Goal: Information Seeking & Learning: Learn about a topic

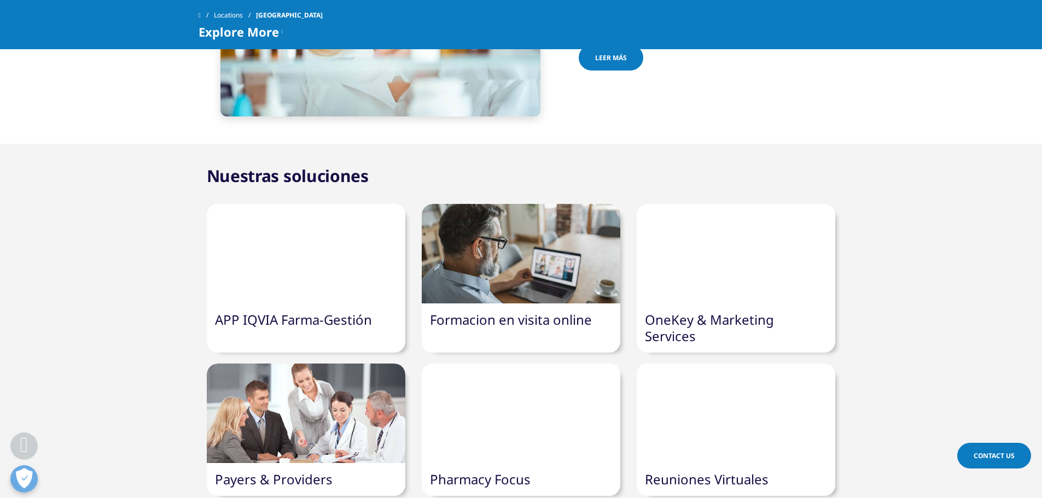
scroll to position [547, 0]
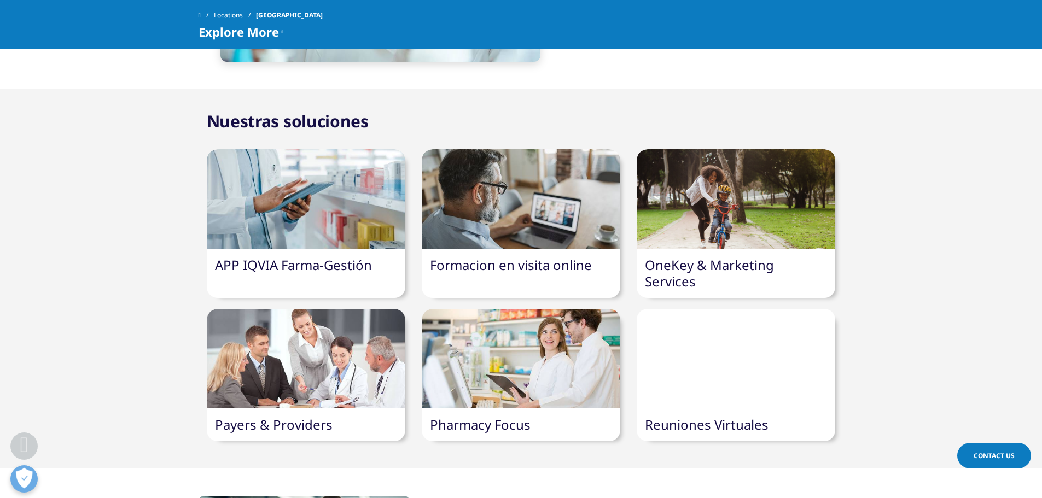
click at [308, 225] on div at bounding box center [306, 199] width 199 height 100
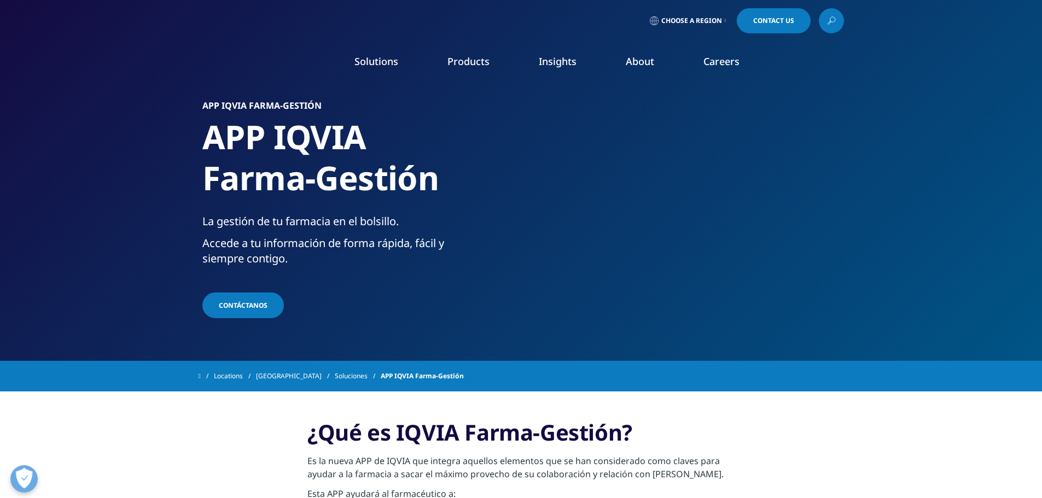
click at [349, 455] on p "Es la nueva APP de IQVIA que integra aquellos elementos que se han considerado …" at bounding box center [520, 471] width 427 height 33
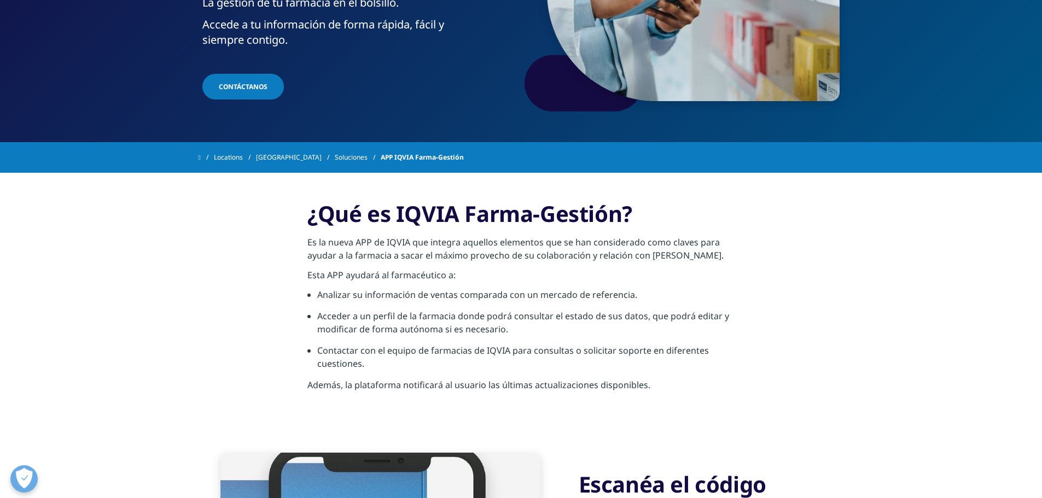
click at [347, 295] on li "Analizar su información de ventas comparada con un mercado de referencia." at bounding box center [525, 298] width 417 height 21
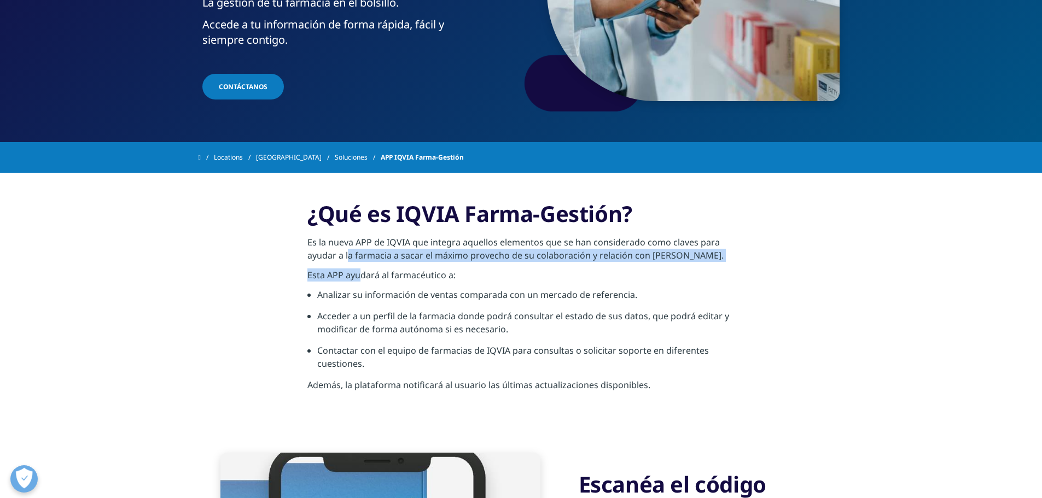
drag, startPoint x: 349, startPoint y: 268, endPoint x: 359, endPoint y: 281, distance: 16.4
click at [359, 281] on div "¿Qué es IQVIA Farma-Gestión? Es la nueva APP de IQVIA que integra aquellos elem…" at bounding box center [520, 299] width 427 height 198
click at [359, 281] on p "Esta APP ayudará al farmacéutico a:" at bounding box center [520, 279] width 427 height 20
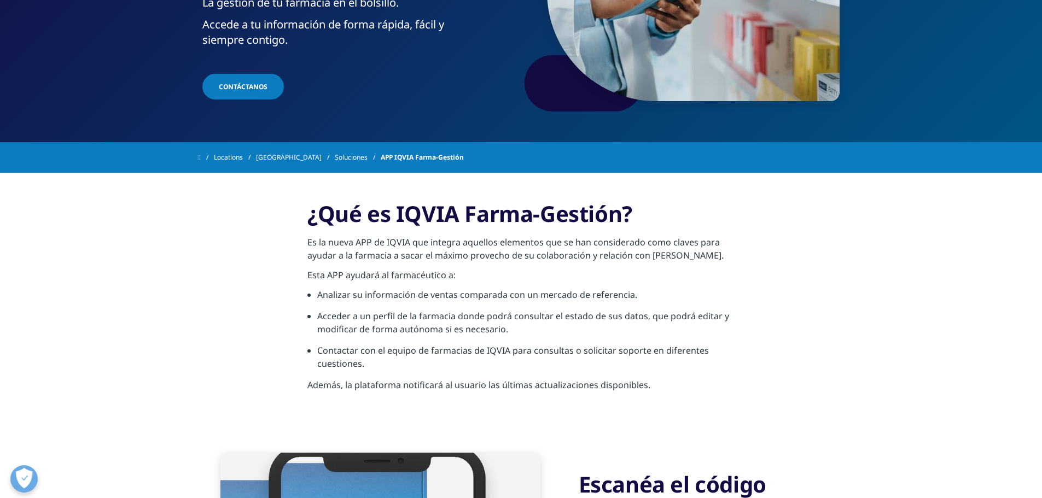
click at [354, 293] on li "Analizar su información de ventas comparada con un mercado de referencia." at bounding box center [525, 298] width 417 height 21
drag, startPoint x: 343, startPoint y: 295, endPoint x: 351, endPoint y: 315, distance: 21.3
click at [351, 315] on ul "Analizar su información de ventas comparada con un mercado de referencia. Acced…" at bounding box center [520, 333] width 427 height 90
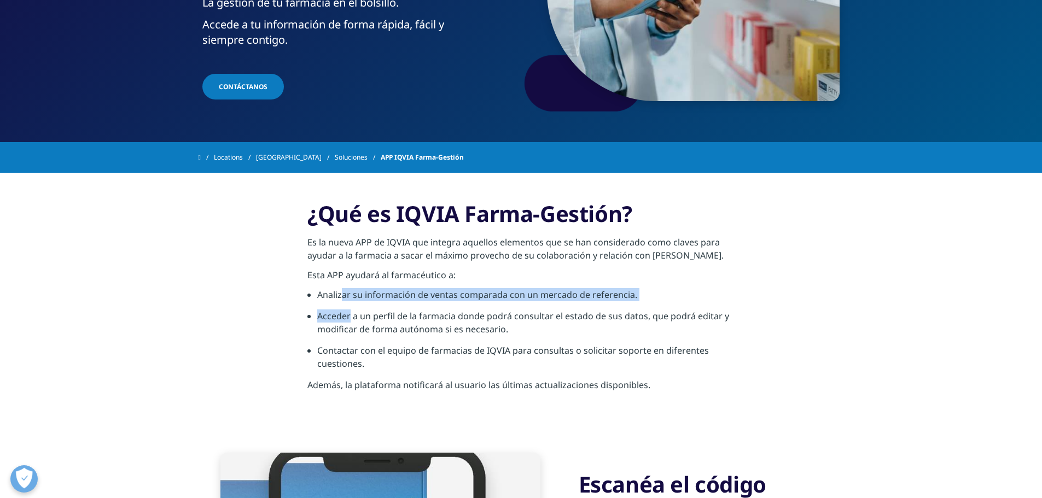
click at [351, 315] on li "Acceder a un perfil de la farmacia donde podrá consultar el estado de sus datos…" at bounding box center [525, 327] width 417 height 34
drag, startPoint x: 351, startPoint y: 315, endPoint x: 234, endPoint y: 313, distance: 117.6
click at [234, 313] on section "¿Qué es IQVIA Farma-Gestión? Es la nueva APP de IQVIA que integra aquellos elem…" at bounding box center [521, 299] width 1042 height 253
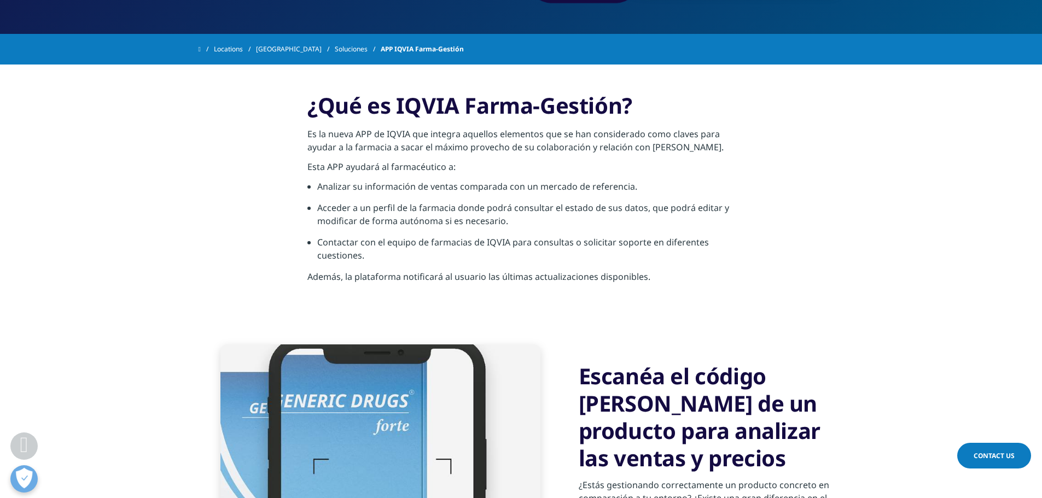
scroll to position [328, 0]
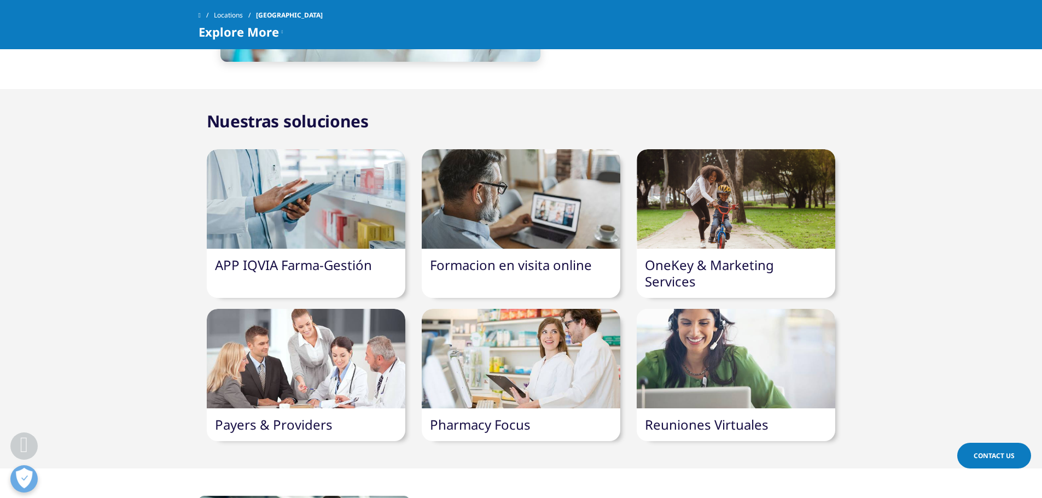
click at [458, 270] on link "Formacion en visita online" at bounding box center [511, 265] width 162 height 18
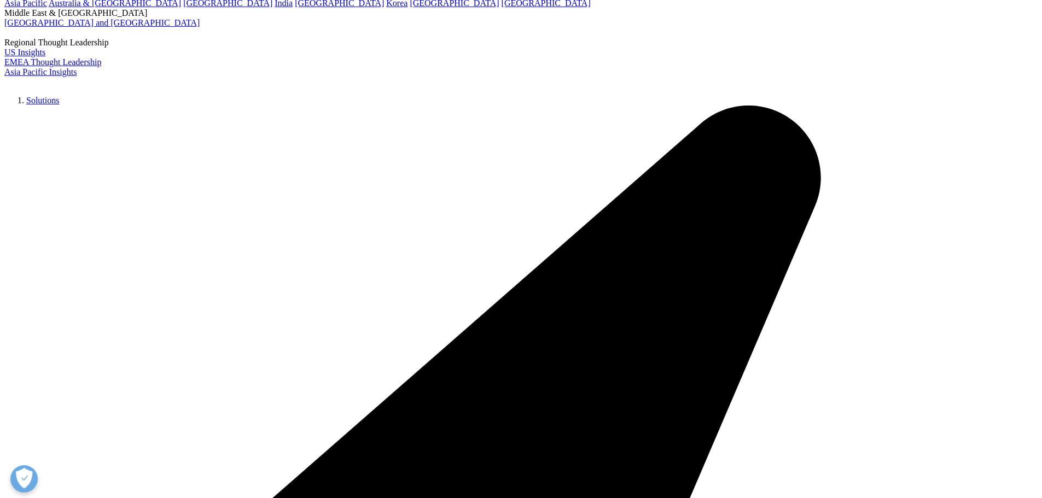
scroll to position [51, 0]
